Goal: Task Accomplishment & Management: Complete application form

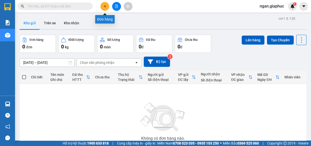
click at [107, 7] on button at bounding box center [104, 6] width 9 height 9
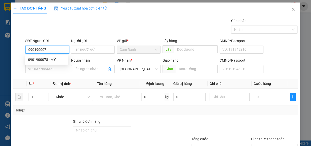
type input "0901900078"
click at [37, 61] on div "0901900078 - MỸ" at bounding box center [46, 60] width 37 height 6
type input "MỸ"
type input "0901900078"
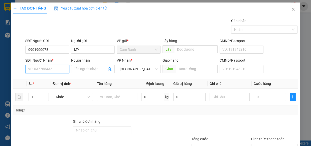
click at [46, 71] on input "SĐT Người Nhận *" at bounding box center [47, 69] width 44 height 8
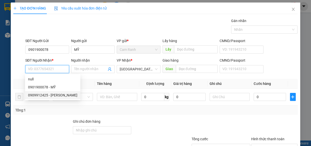
click at [41, 94] on div "0909912425 - [PERSON_NAME]" at bounding box center [52, 95] width 49 height 6
type input "0909912425"
type input "[PERSON_NAME]"
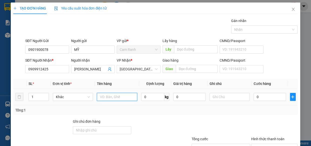
click at [103, 97] on input "text" at bounding box center [117, 97] width 40 height 8
click at [97, 97] on input "2 triệu 800" at bounding box center [117, 97] width 40 height 8
click at [98, 97] on input "2 triệu 800" at bounding box center [117, 97] width 40 height 8
type input "đưa thuốc nhận tiền 2 triệu 800"
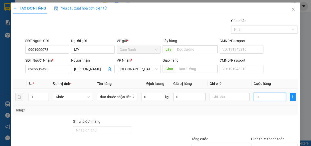
click at [268, 100] on input "0" at bounding box center [270, 97] width 32 height 8
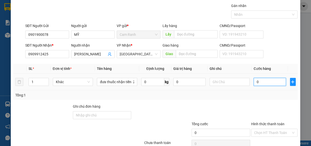
scroll to position [23, 0]
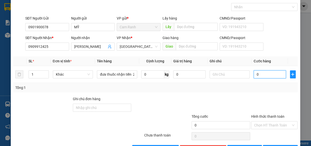
type input "4"
type input "40"
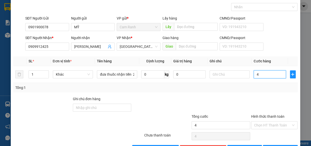
type input "40"
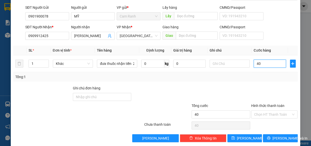
scroll to position [39, 0]
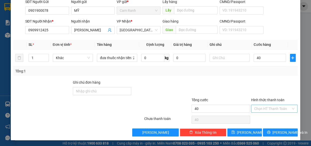
type input "40.000"
click at [283, 106] on input "Hình thức thanh toán" at bounding box center [272, 109] width 37 height 8
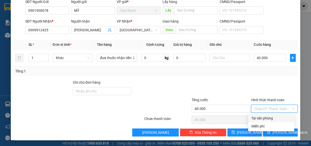
click at [267, 117] on div "Tại văn phòng" at bounding box center [271, 118] width 40 height 6
type input "0"
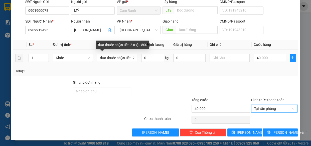
click at [146, 45] on div "đưa thuốc nhận tiền 2 triệu 800" at bounding box center [122, 45] width 53 height 9
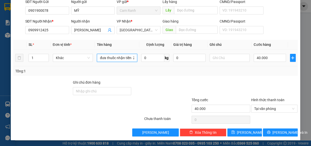
click at [130, 56] on input "đưa thuốc nhận tiền 2 triệu 800" at bounding box center [117, 58] width 40 height 8
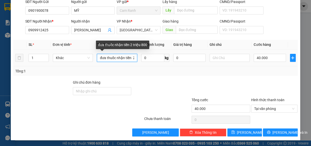
click at [131, 57] on input "đưa thuốc nhận tiền 2 triệu 800" at bounding box center [117, 58] width 40 height 8
click at [132, 58] on input "2 triệu 800" at bounding box center [117, 58] width 40 height 8
click at [109, 58] on input "2 triệu 800" at bounding box center [117, 58] width 40 height 8
click at [110, 58] on input "2 triệu 800" at bounding box center [117, 58] width 40 height 8
click at [110, 57] on input "2 triệu 800" at bounding box center [117, 58] width 40 height 8
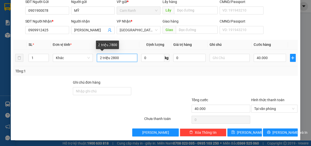
click at [122, 58] on input "2 triệu 2800" at bounding box center [117, 58] width 40 height 8
type input "2 triệu 280"
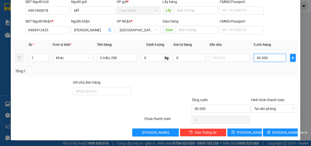
click at [274, 60] on input "40.000" at bounding box center [270, 58] width 32 height 8
type input "3"
type input "30"
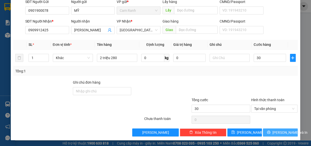
type input "30.000"
click at [275, 132] on span "[PERSON_NAME] và In" at bounding box center [289, 133] width 35 height 6
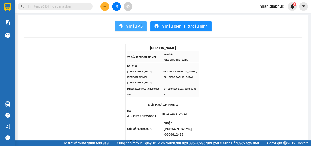
click at [129, 27] on span "In mẫu A5" at bounding box center [134, 26] width 18 height 6
click at [73, 7] on input "text" at bounding box center [57, 7] width 59 height 6
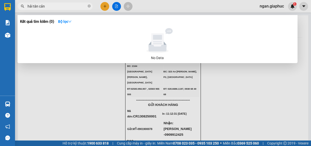
type input "[GEOGRAPHIC_DATA]"
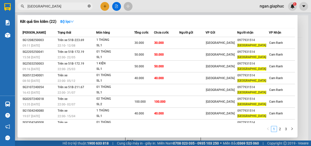
click at [88, 6] on icon "close-circle" at bounding box center [89, 6] width 3 height 3
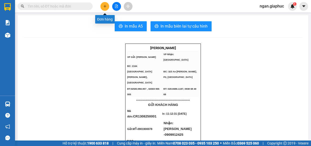
click at [104, 6] on icon "plus" at bounding box center [104, 6] width 3 height 0
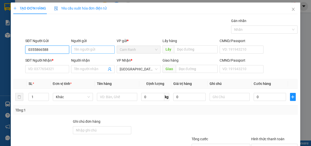
type input "0355866588"
click at [91, 52] on input "Người gửi" at bounding box center [93, 50] width 44 height 8
type input "c"
type input "C QUỲNH"
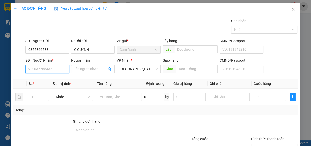
click at [52, 72] on input "SĐT Người Nhận *" at bounding box center [47, 69] width 44 height 8
type input "0939297791"
click at [85, 71] on input "Người nhận" at bounding box center [90, 69] width 33 height 6
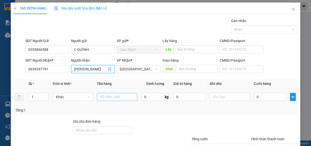
type input "[PERSON_NAME]"
click at [103, 96] on input "text" at bounding box center [117, 97] width 40 height 8
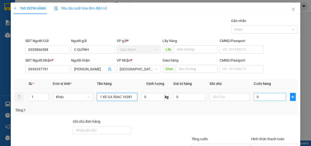
type input "1 XE GA 50AC 16381"
click at [268, 97] on input "0" at bounding box center [270, 97] width 32 height 8
type input "7"
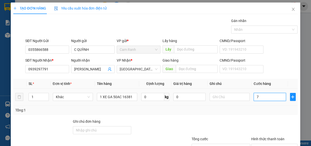
type input "70"
type input "700"
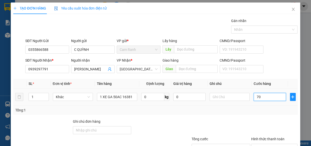
type input "700"
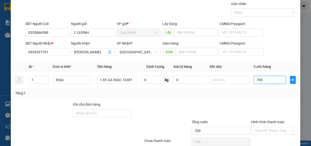
scroll to position [39, 0]
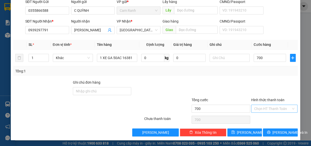
type input "700.000"
click at [273, 108] on input "Hình thức thanh toán" at bounding box center [272, 109] width 37 height 8
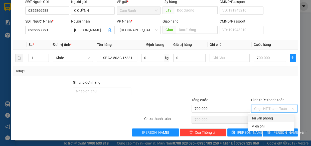
click at [268, 116] on div "Tại văn phòng" at bounding box center [271, 118] width 40 height 6
type input "0"
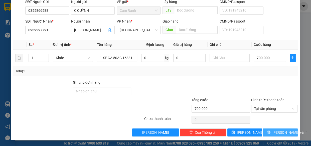
click at [273, 131] on span "[PERSON_NAME] và In" at bounding box center [289, 133] width 35 height 6
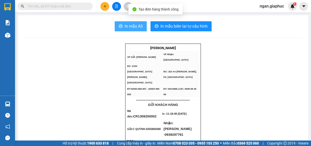
click at [136, 28] on span "In mẫu A5" at bounding box center [134, 26] width 18 height 6
